Goal: Share content: Share content

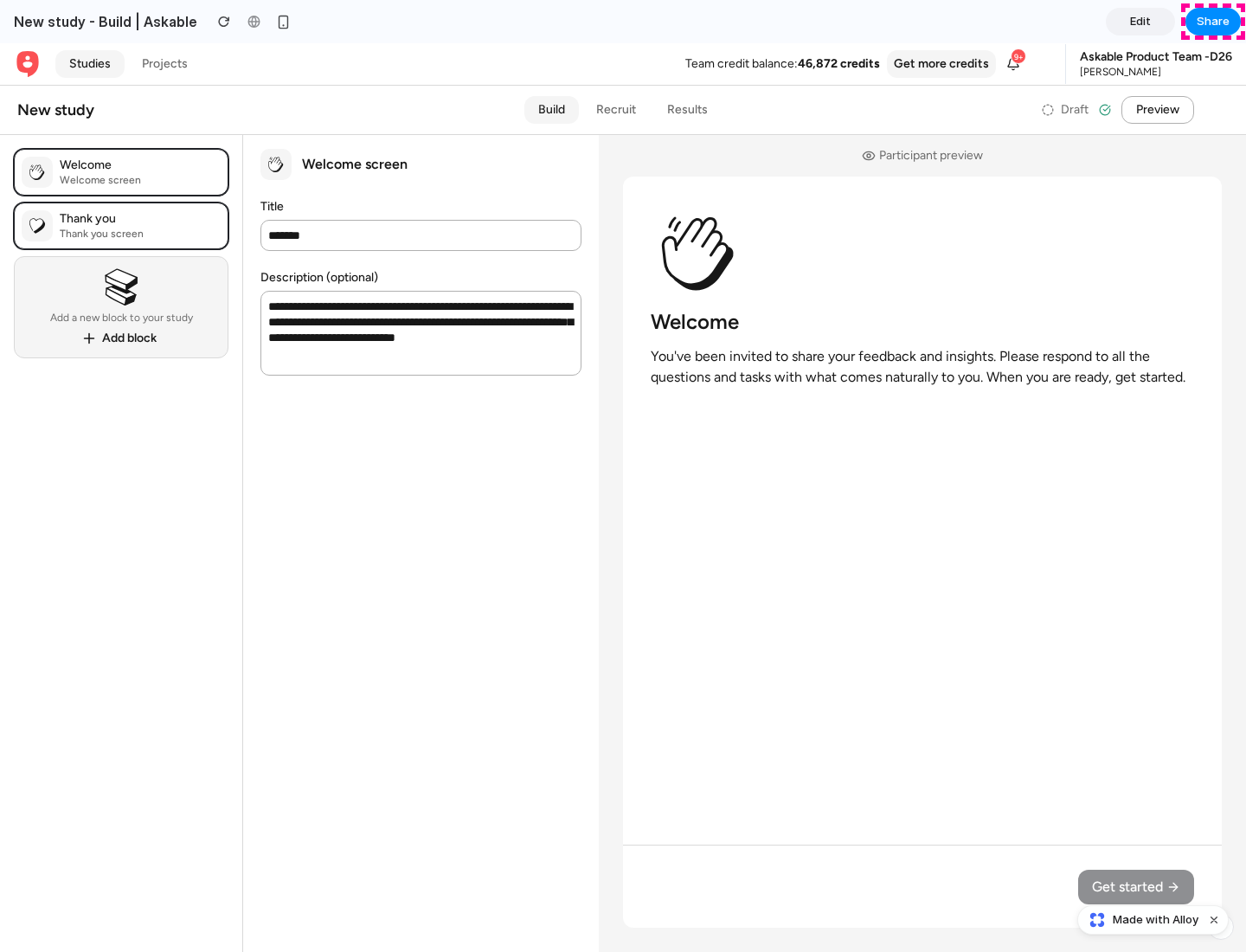
click at [1214, 22] on span "Share" at bounding box center [1213, 21] width 32 height 17
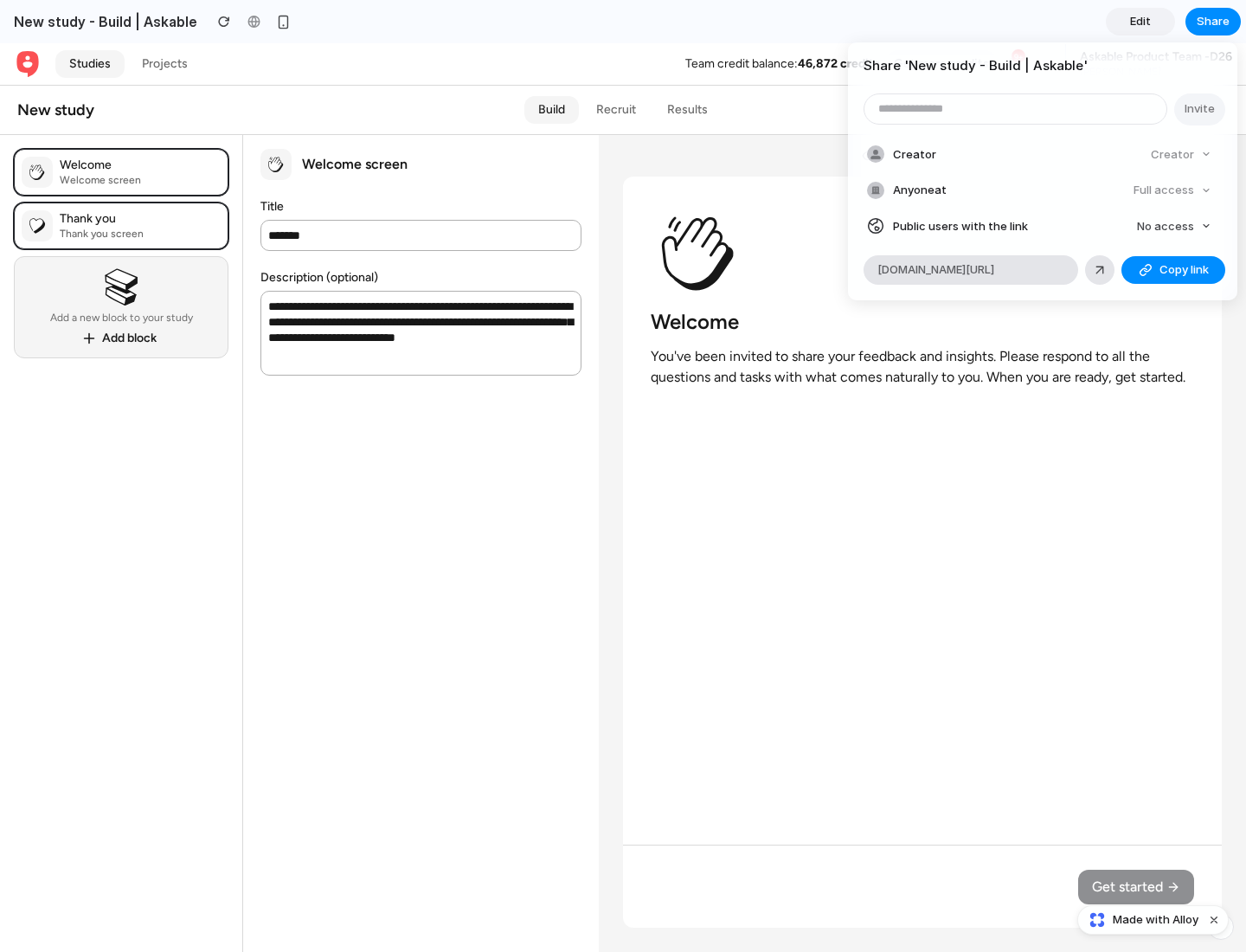
click at [1173, 270] on span "Copy link" at bounding box center [1184, 269] width 50 height 17
click at [1155, 920] on div "Share ' New study - Build | Askable ' Invite Creator Creator Anyone at Full acc…" at bounding box center [623, 476] width 1246 height 952
